Goal: Task Accomplishment & Management: Manage account settings

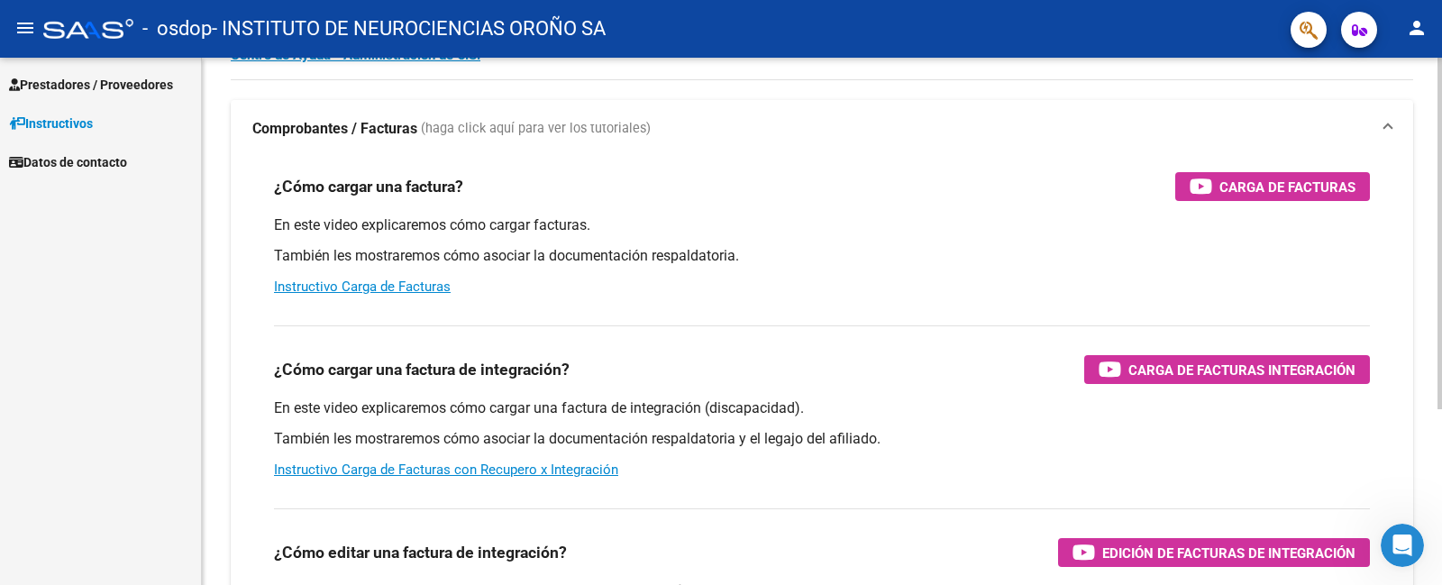
scroll to position [180, 0]
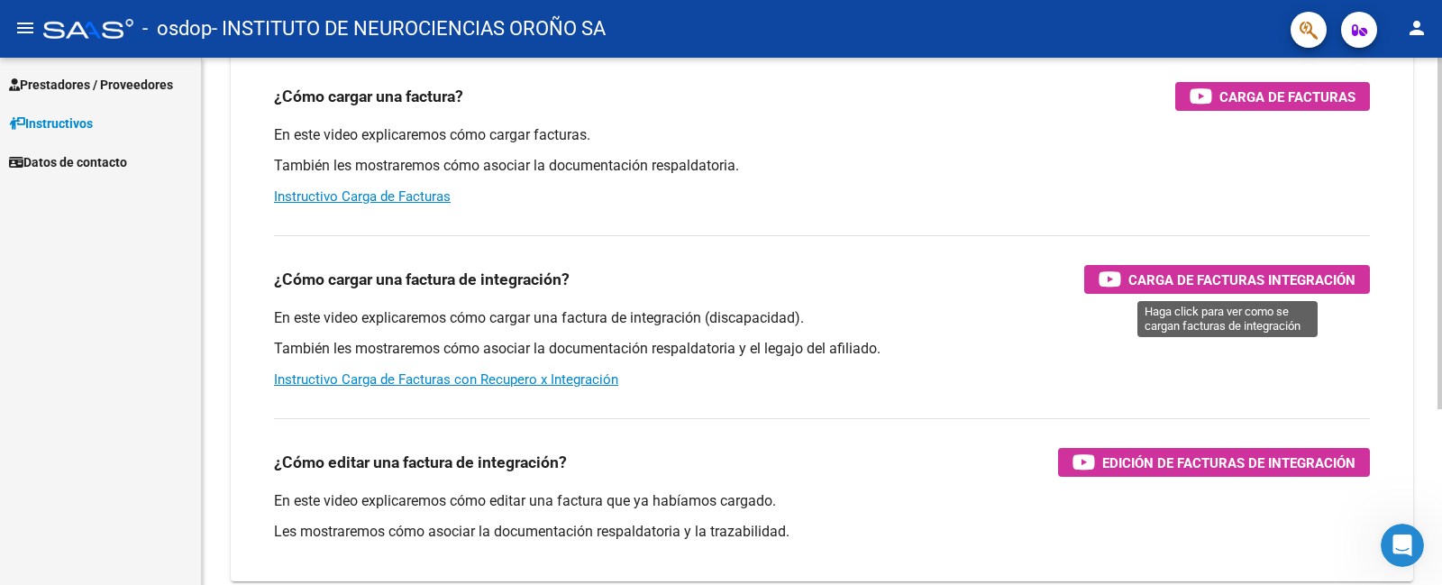
click at [1172, 280] on span "Carga de Facturas Integración" at bounding box center [1241, 280] width 227 height 23
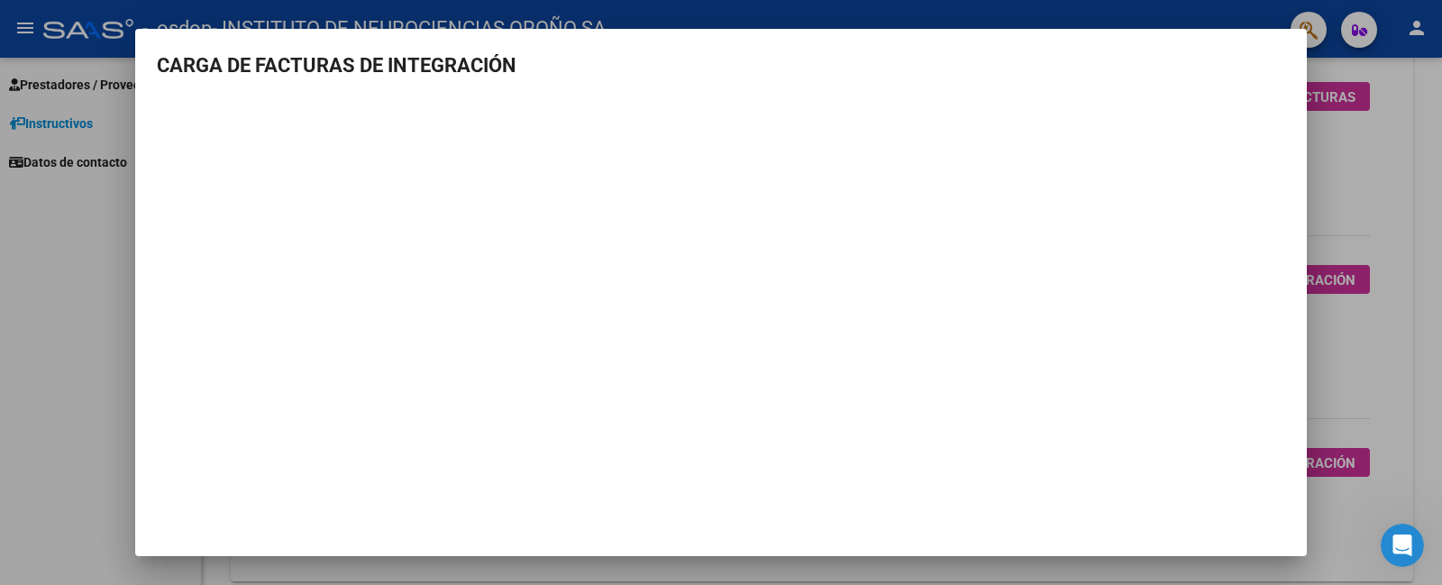
click at [1304, 311] on div "CARGA DE FACTURAS DE INTEGRACIÓN" at bounding box center [721, 292] width 1442 height 585
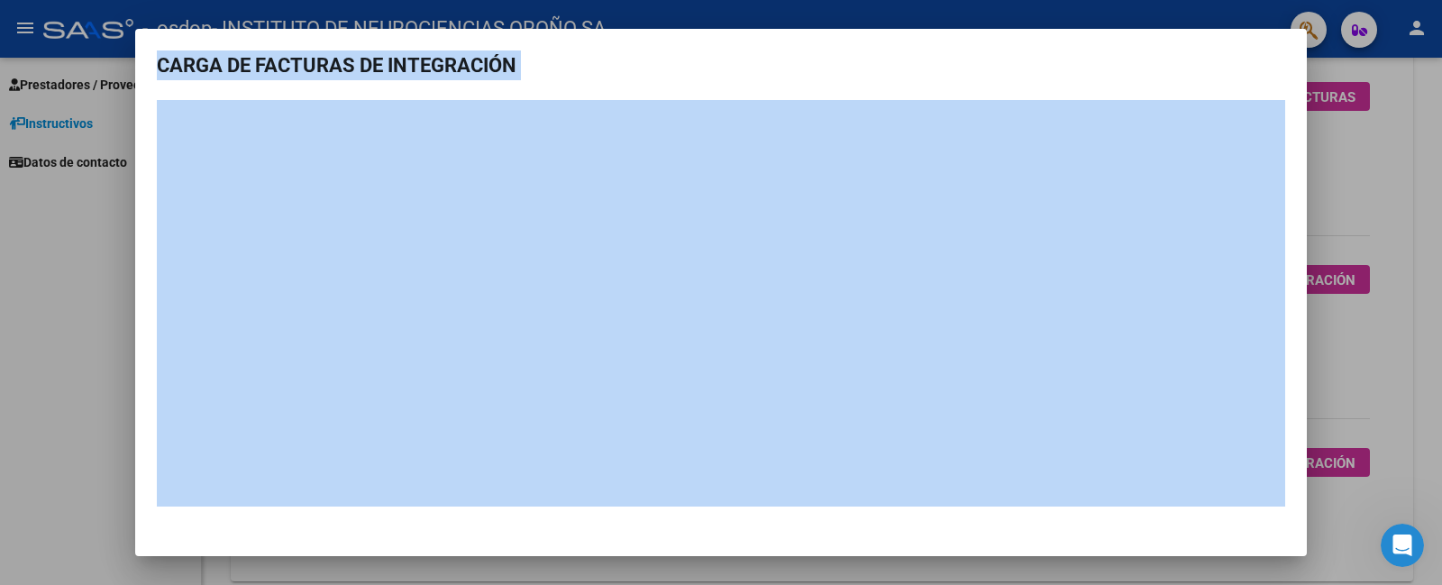
click at [1234, 87] on mat-dialog-content "CARGA DE FACTURAS DE INTEGRACIÓN" at bounding box center [721, 278] width 1172 height 456
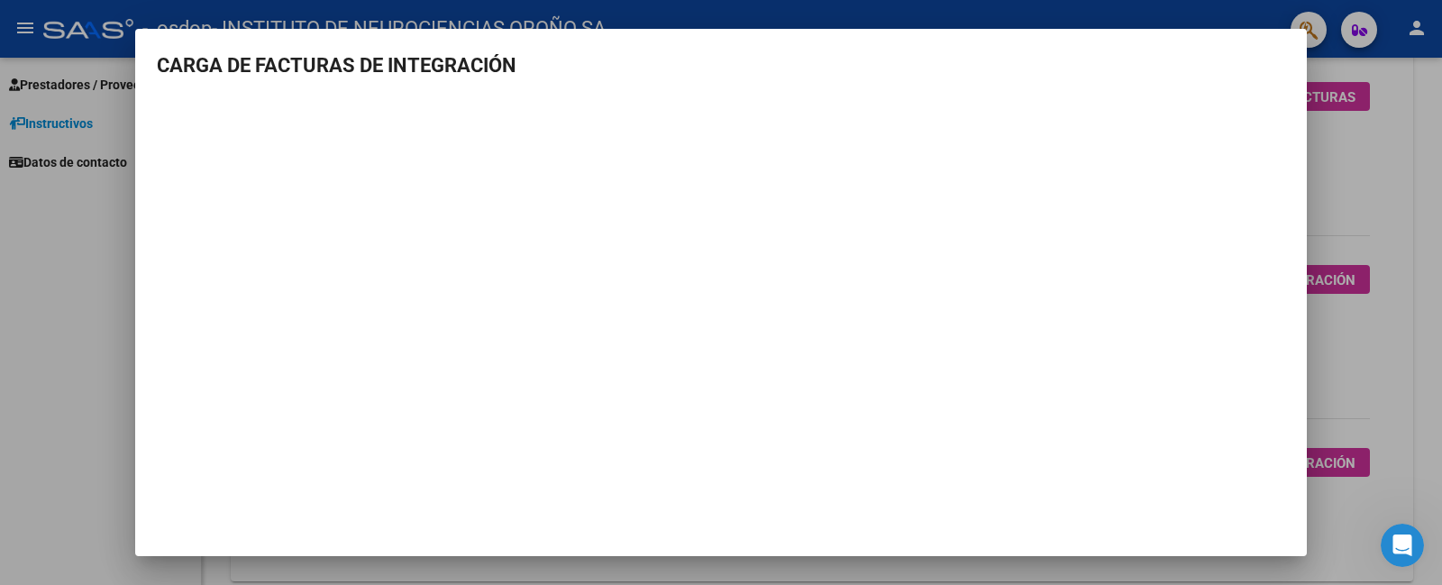
click at [1282, 50] on h3 "CARGA DE FACTURAS DE INTEGRACIÓN" at bounding box center [721, 65] width 1128 height 30
click at [1294, 44] on mat-dialog-container "CARGA DE FACTURAS DE INTEGRACIÓN" at bounding box center [721, 292] width 1172 height 526
click at [1440, 334] on div at bounding box center [721, 292] width 1442 height 585
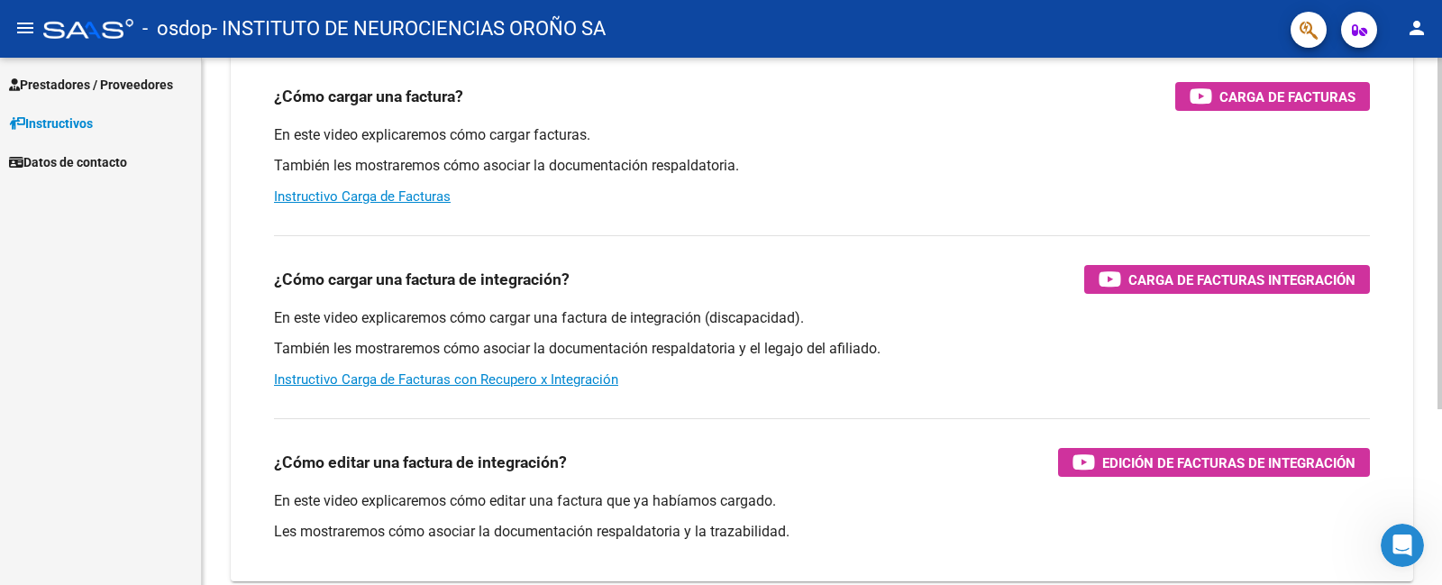
click at [1382, 326] on div "¿Cómo cargar una factura de integración? Carga de Facturas Integración En este …" at bounding box center [821, 312] width 1139 height 183
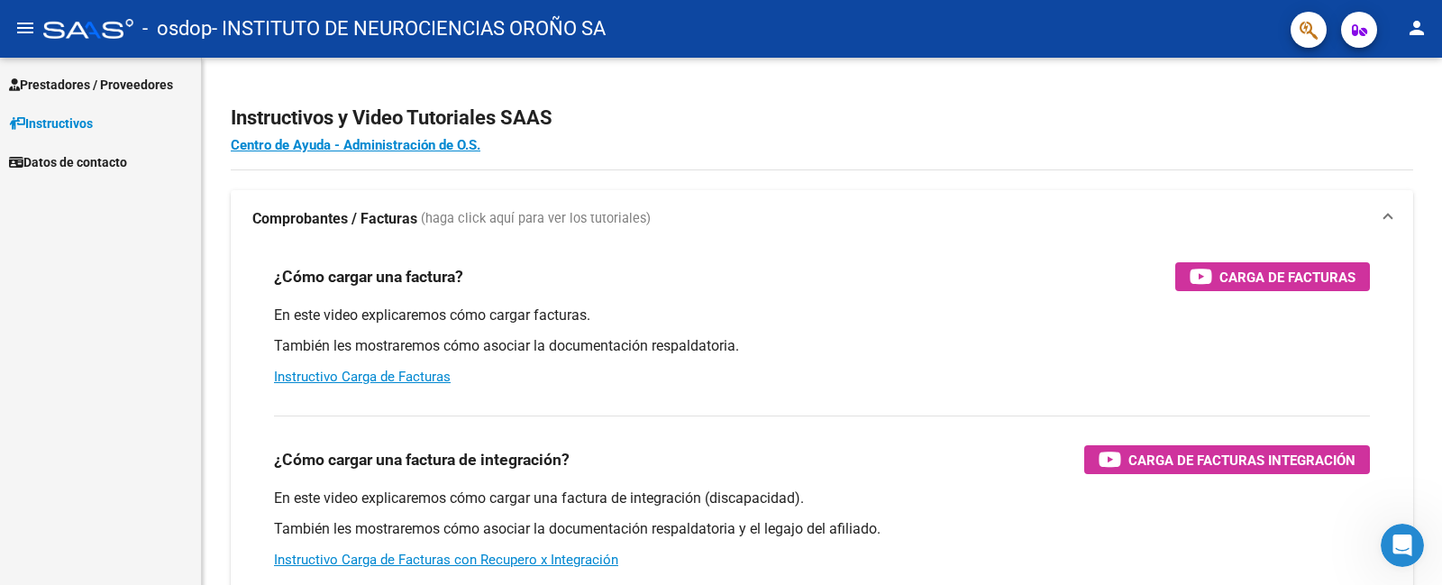
click at [34, 24] on mat-icon "menu" at bounding box center [25, 28] width 22 height 22
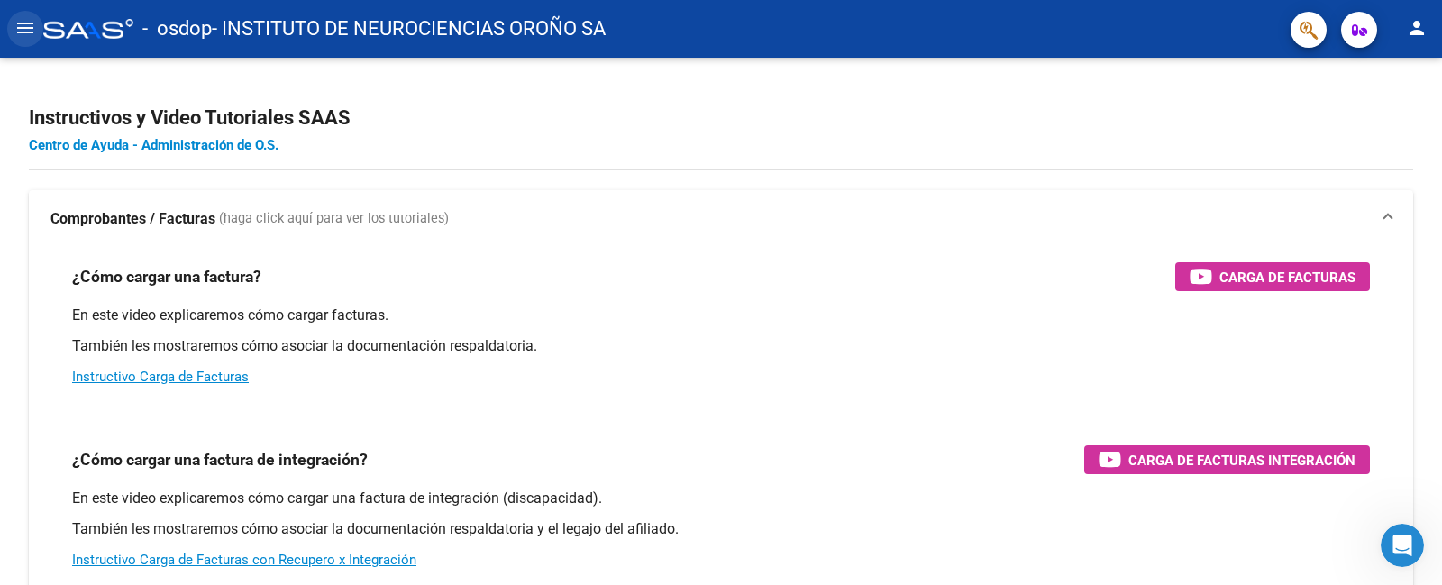
click at [34, 24] on mat-icon "menu" at bounding box center [25, 28] width 22 height 22
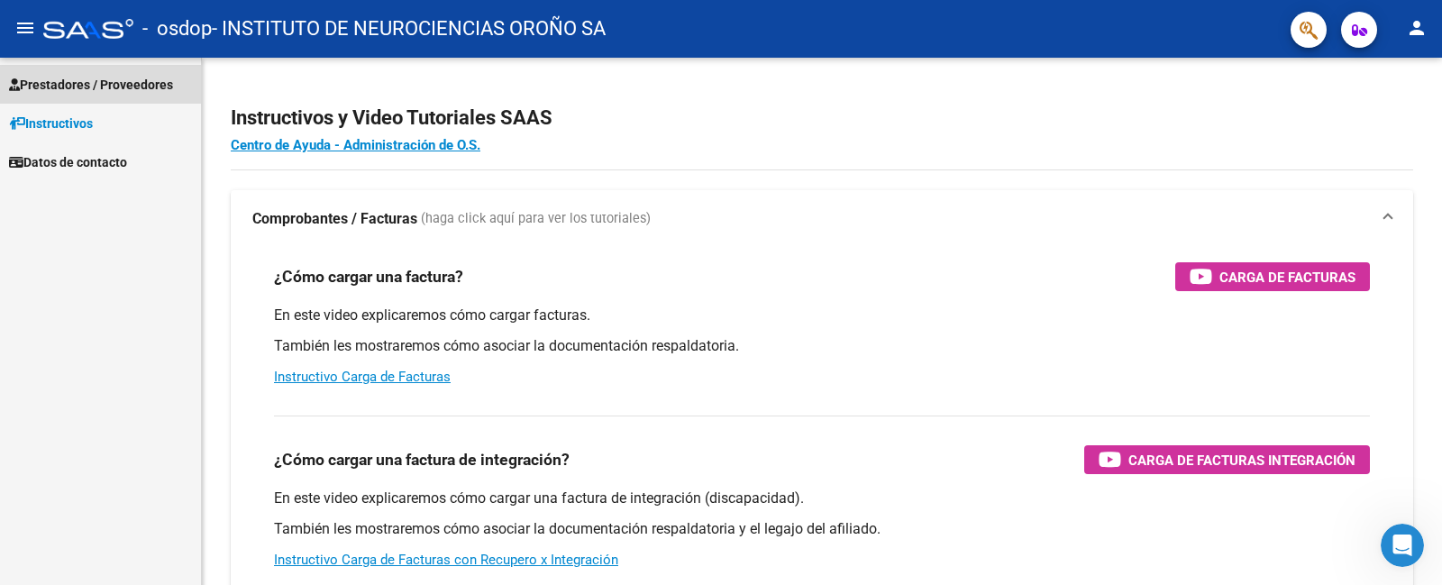
click at [107, 87] on span "Prestadores / Proveedores" at bounding box center [91, 85] width 164 height 20
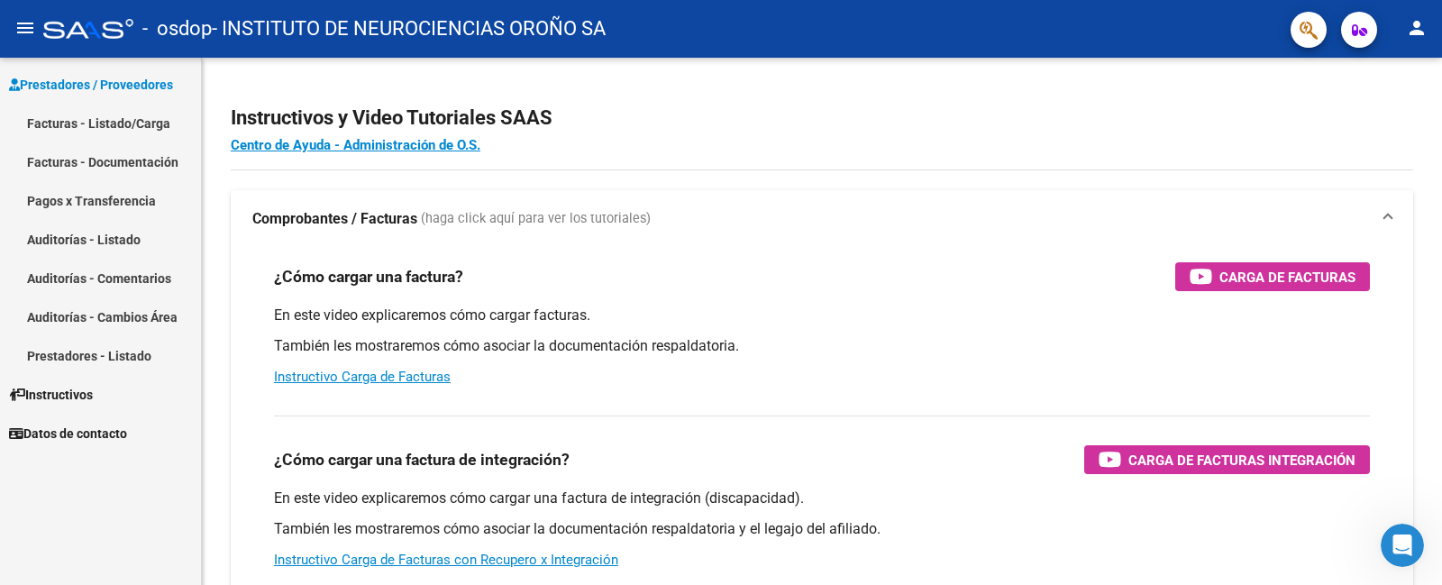
click at [107, 87] on span "Prestadores / Proveedores" at bounding box center [91, 85] width 164 height 20
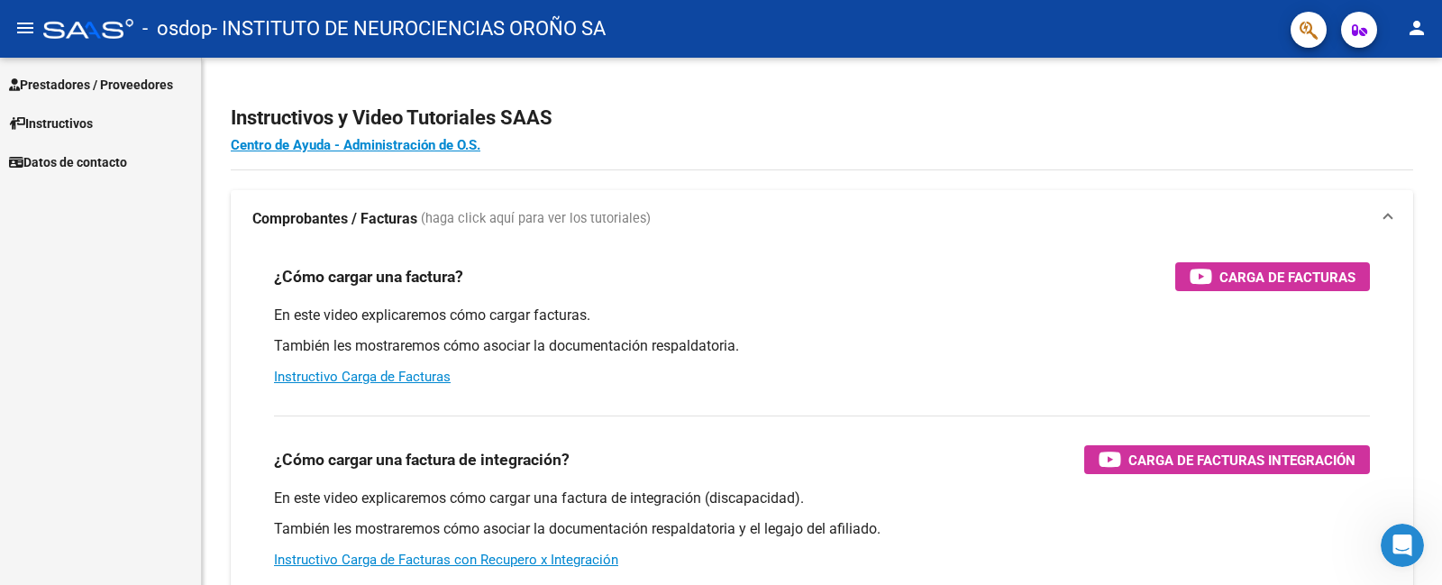
click at [1419, 32] on mat-icon "person" at bounding box center [1417, 28] width 22 height 22
click at [1390, 73] on button "person Mi Perfil" at bounding box center [1380, 75] width 110 height 43
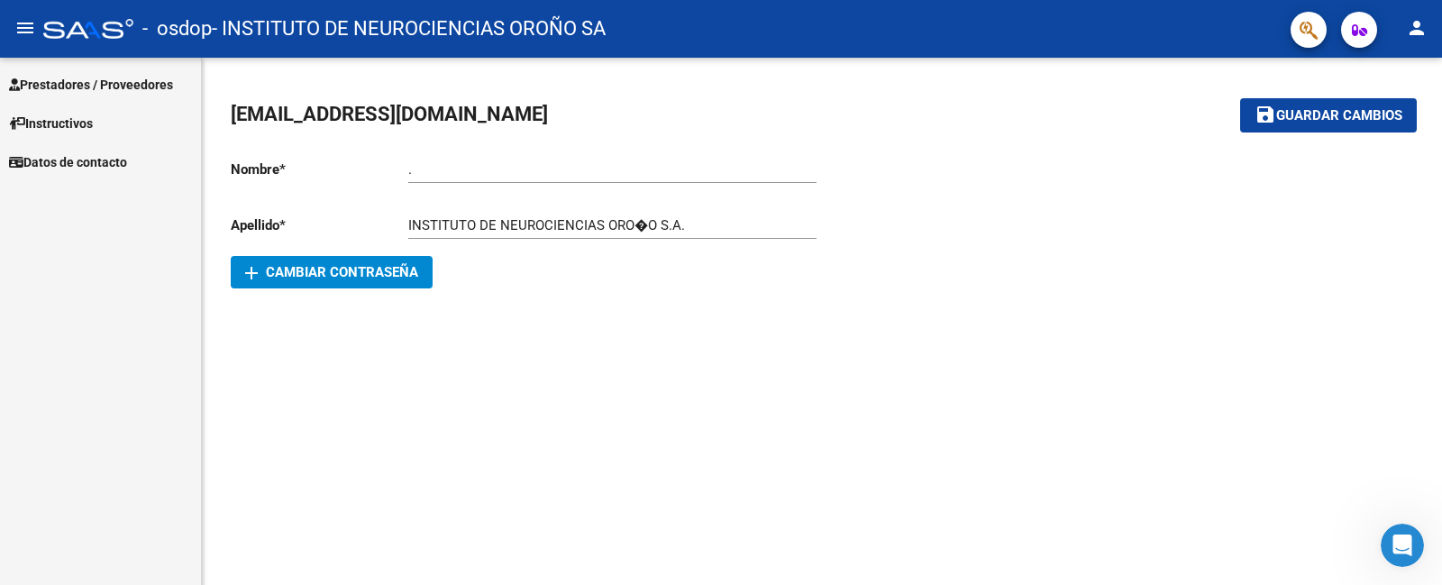
click at [92, 75] on span "Prestadores / Proveedores" at bounding box center [91, 85] width 164 height 20
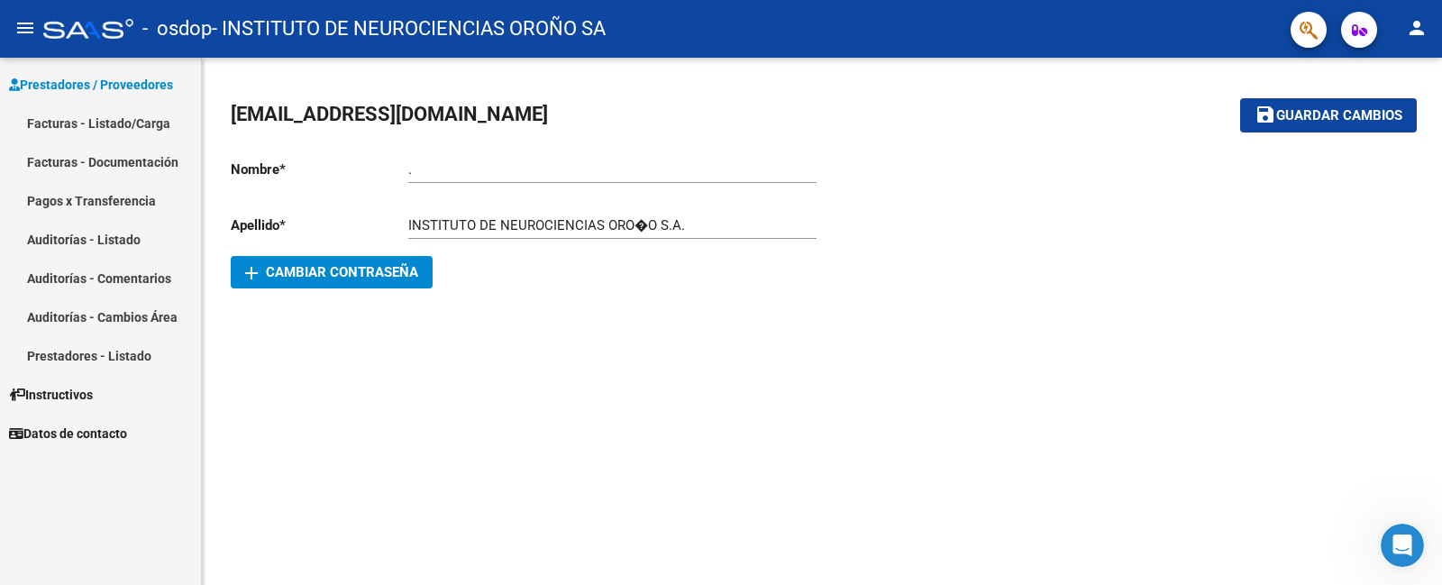
click at [93, 122] on link "Facturas - Listado/Carga" at bounding box center [100, 123] width 201 height 39
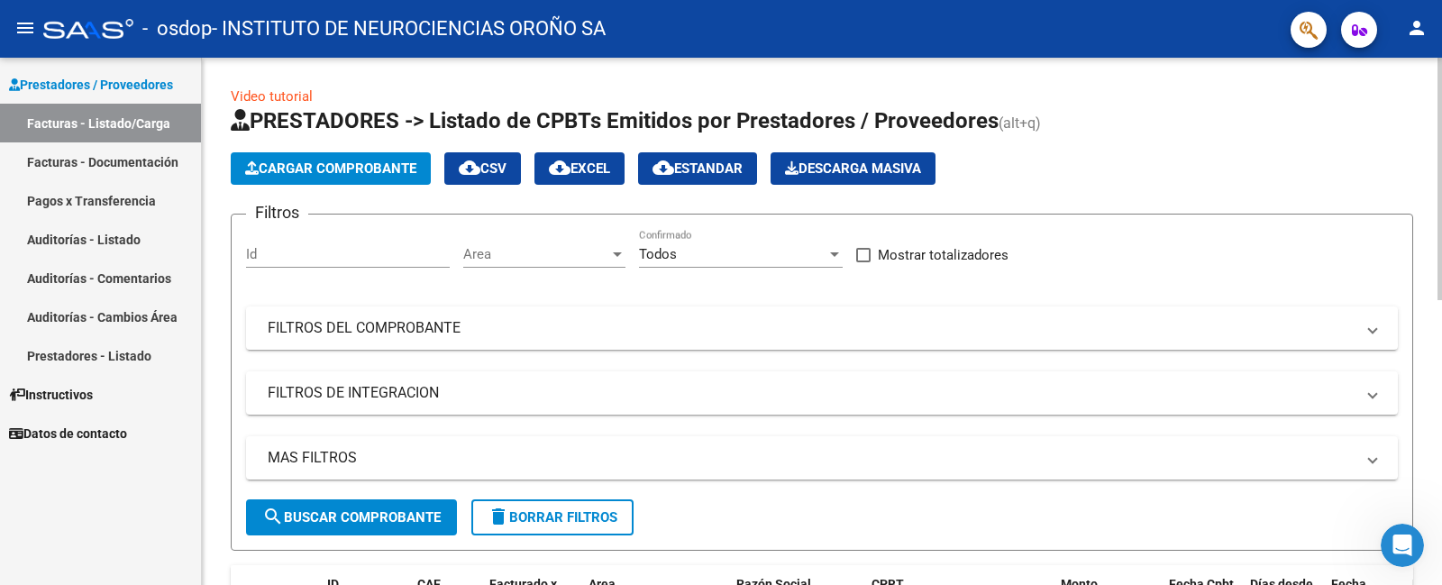
click at [399, 160] on span "Cargar Comprobante" at bounding box center [330, 168] width 171 height 16
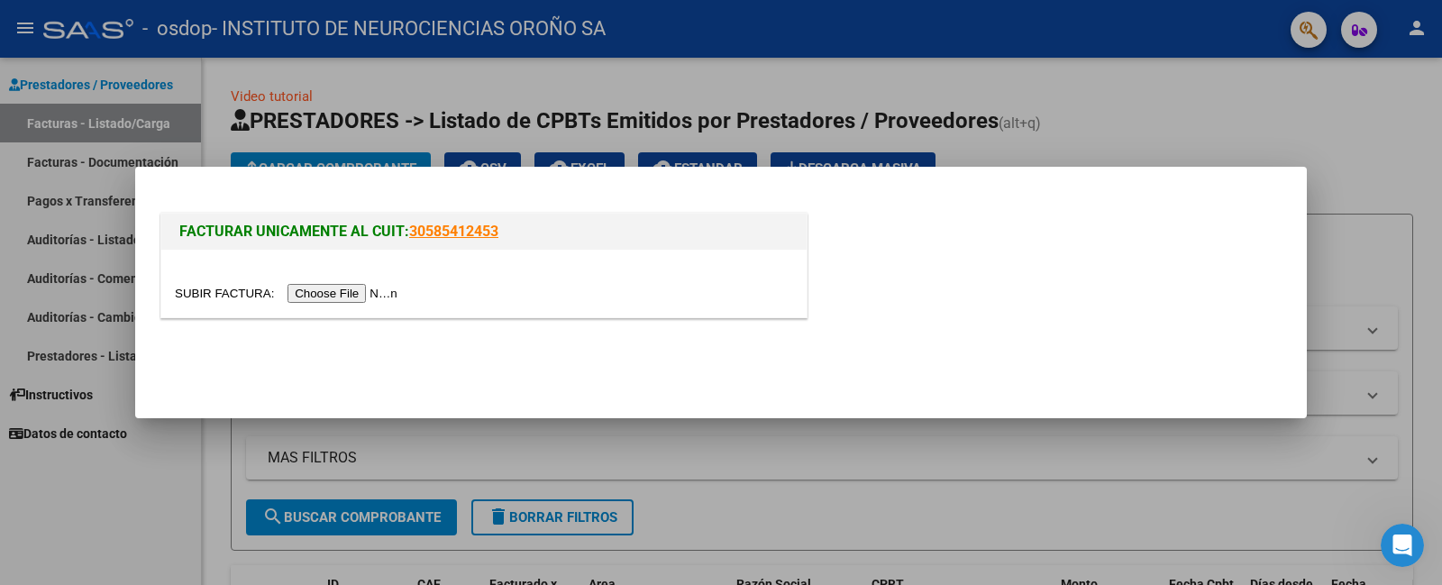
click at [1091, 133] on div at bounding box center [721, 292] width 1442 height 585
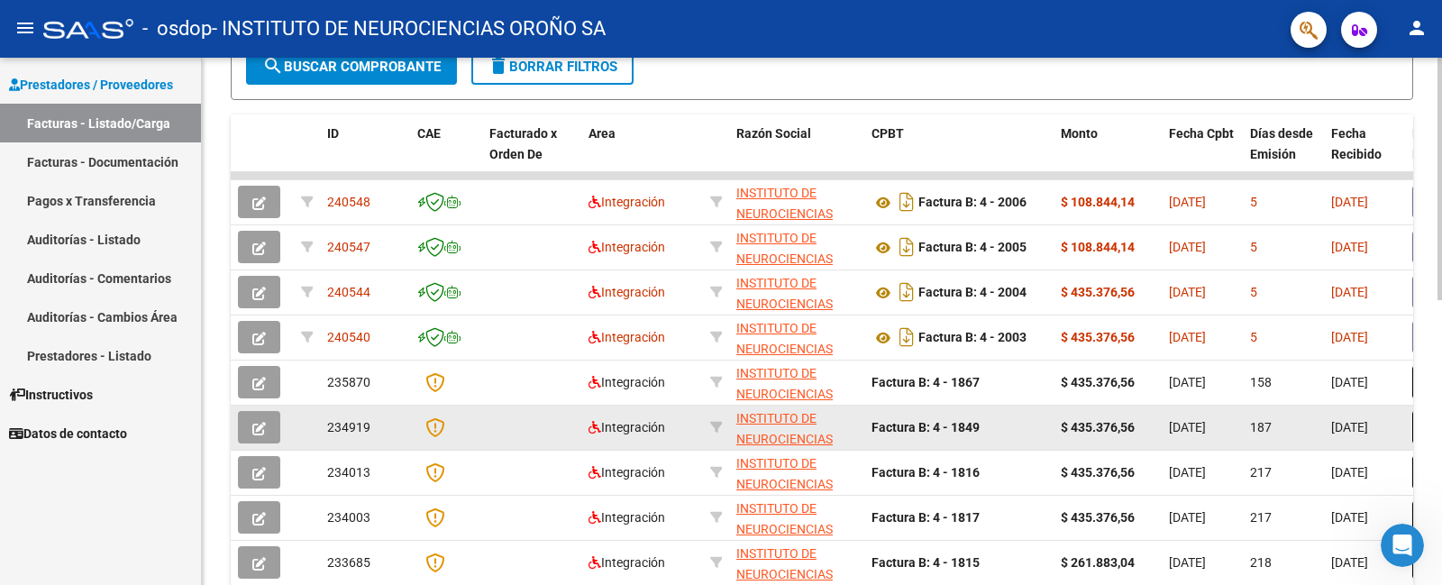
scroll to position [621, 0]
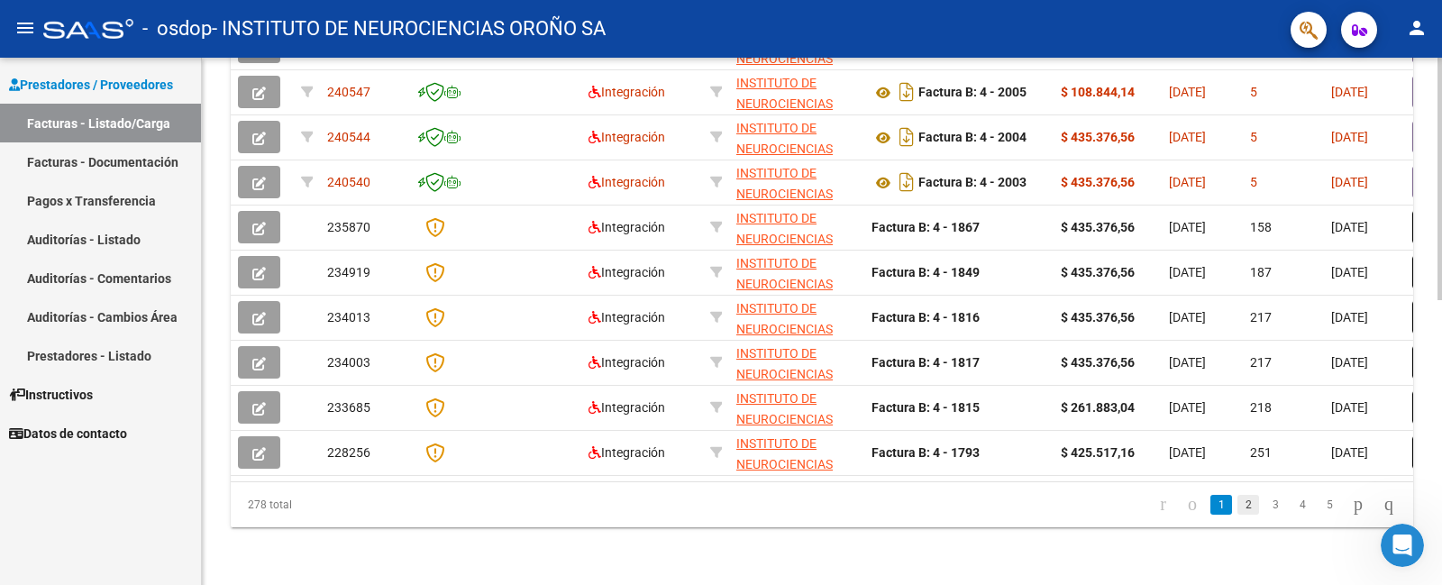
click at [1237, 510] on link "2" at bounding box center [1248, 505] width 22 height 20
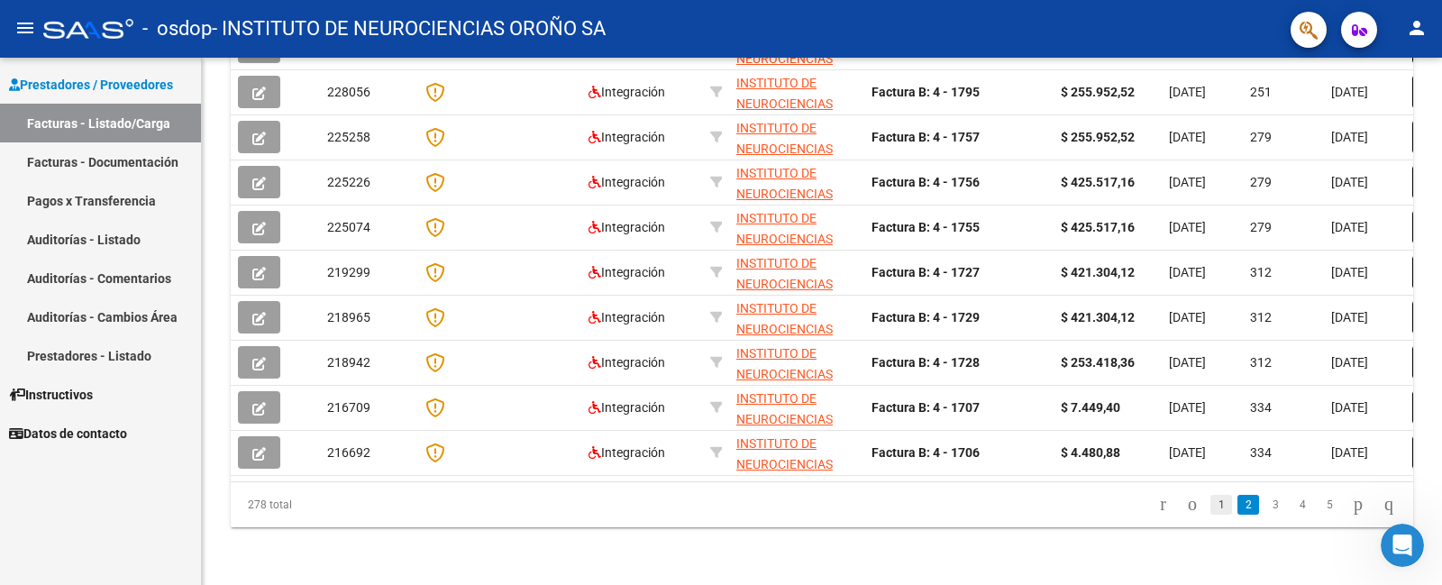
click at [1210, 512] on link "1" at bounding box center [1221, 505] width 22 height 20
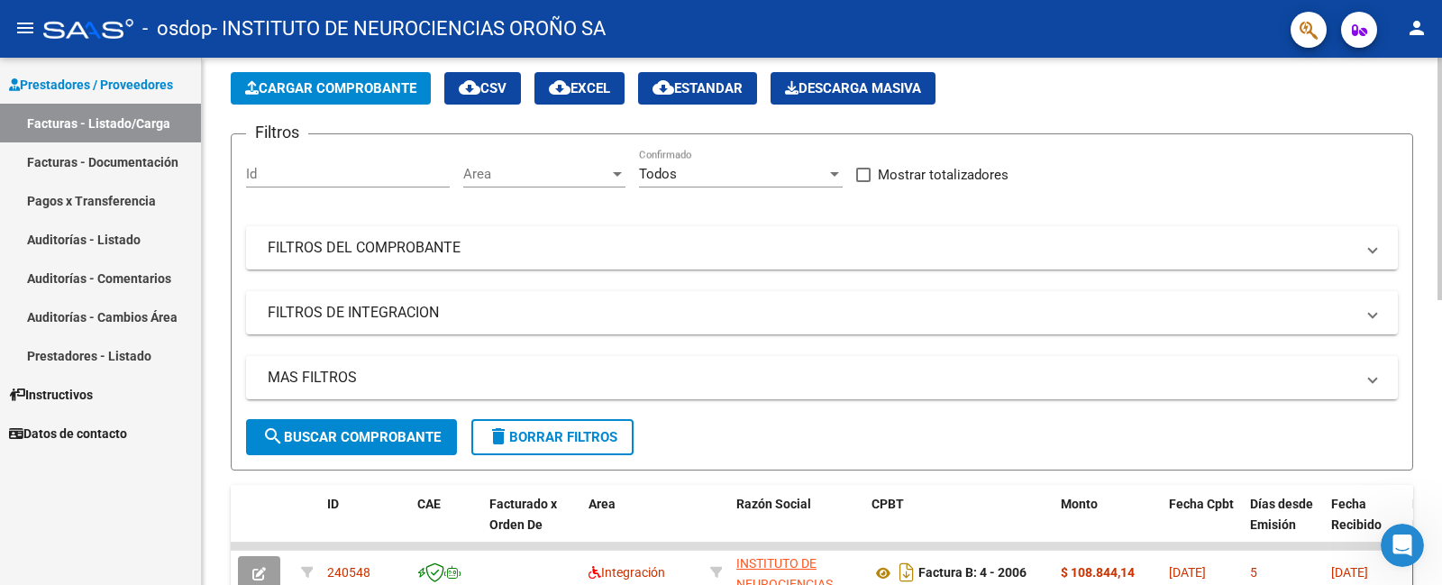
scroll to position [0, 0]
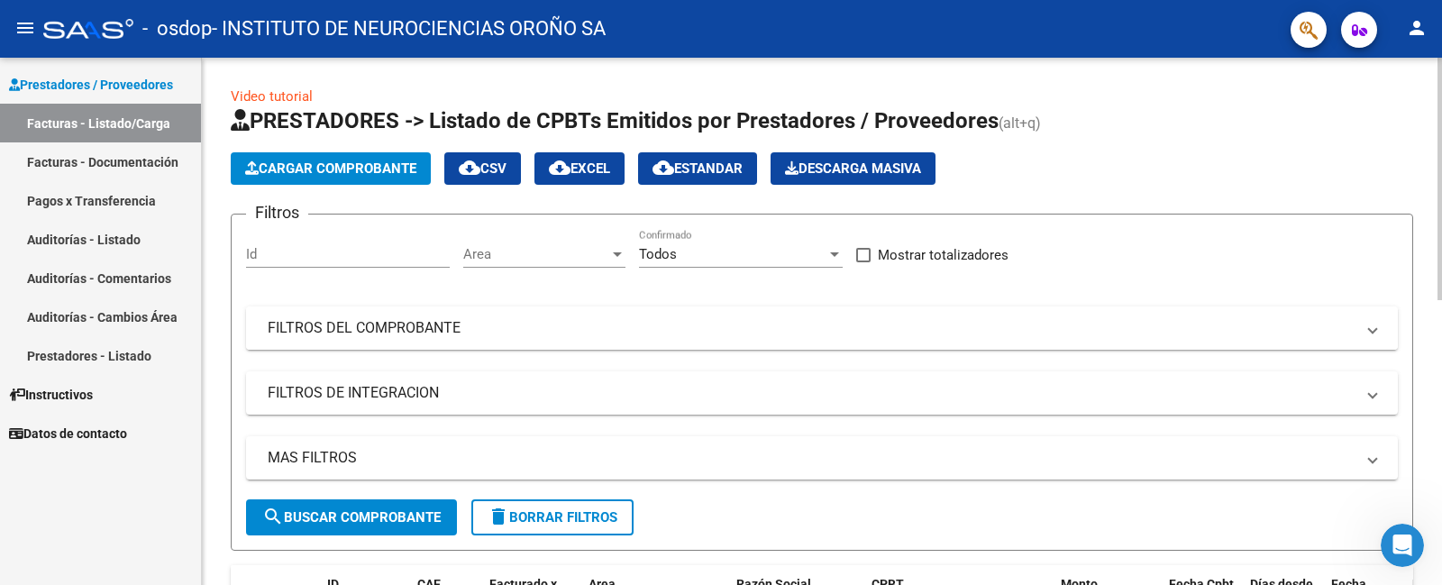
click at [377, 326] on mat-panel-title "FILTROS DEL COMPROBANTE" at bounding box center [811, 328] width 1087 height 20
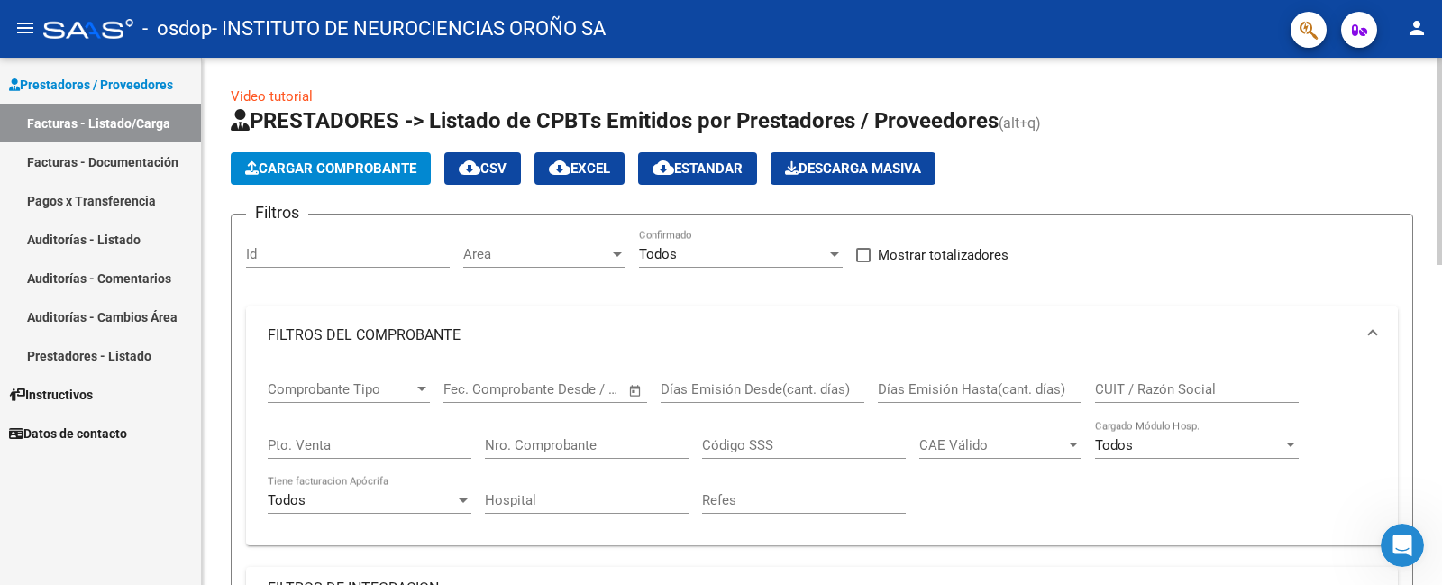
click at [377, 326] on mat-panel-title "FILTROS DEL COMPROBANTE" at bounding box center [811, 335] width 1087 height 20
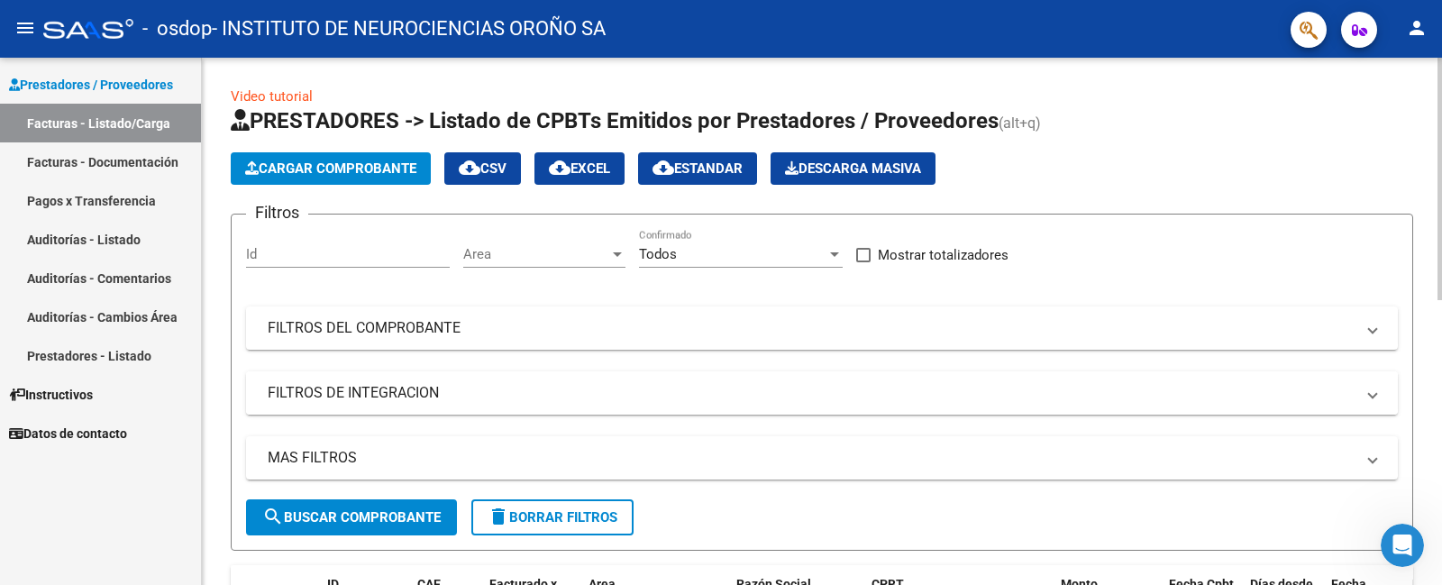
click at [375, 387] on mat-panel-title "FILTROS DE INTEGRACION" at bounding box center [811, 393] width 1087 height 20
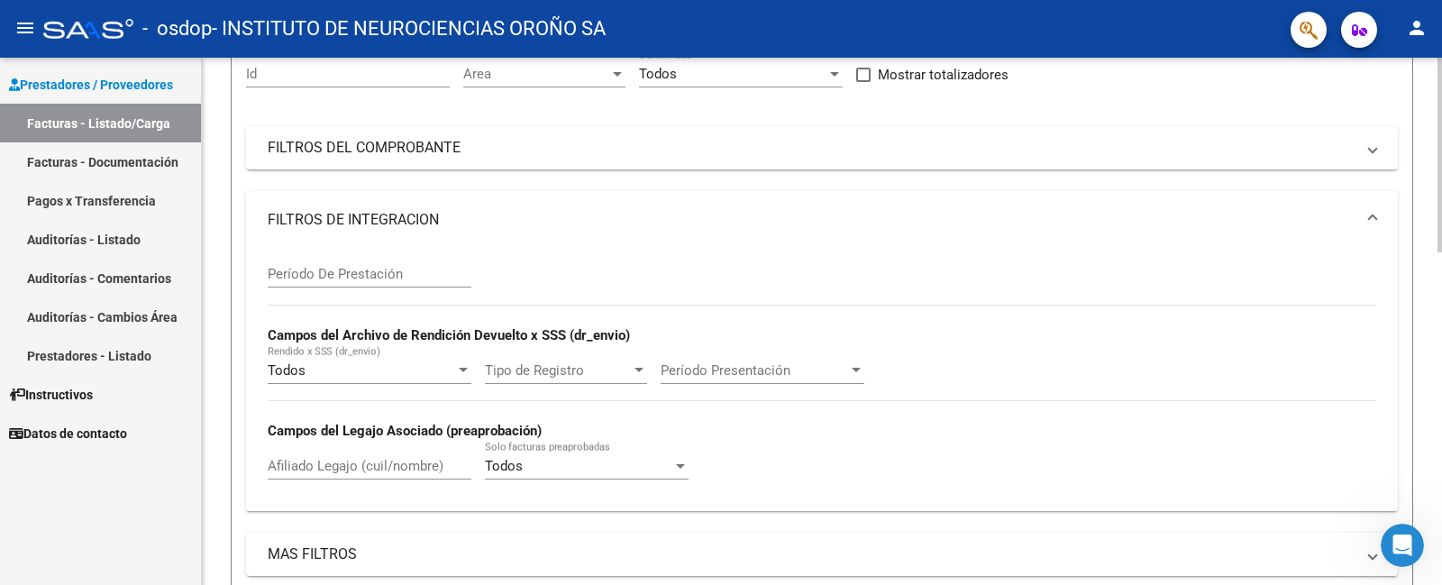
scroll to position [270, 0]
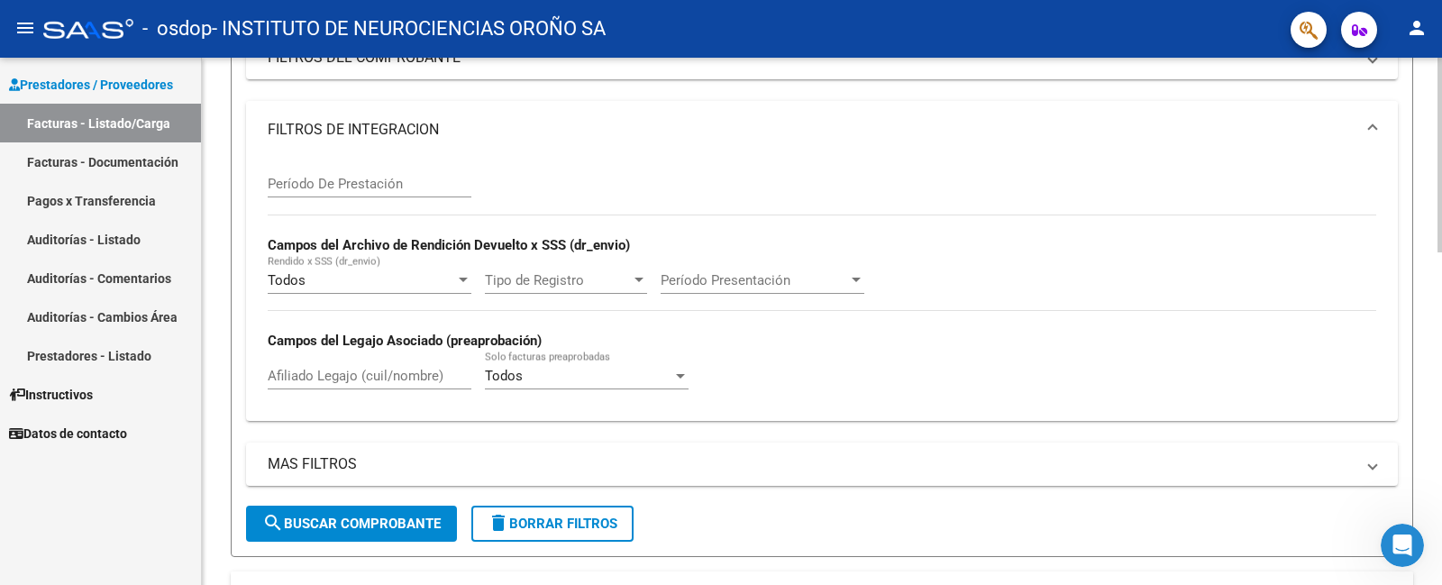
click at [373, 139] on mat-panel-title "FILTROS DE INTEGRACION" at bounding box center [811, 130] width 1087 height 20
